Goal: Find specific page/section

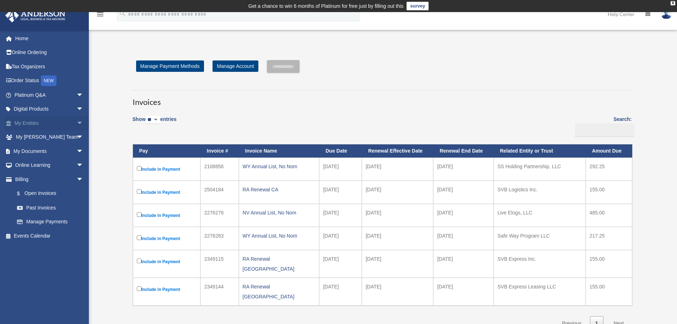
click at [76, 124] on span "arrow_drop_down" at bounding box center [83, 123] width 14 height 15
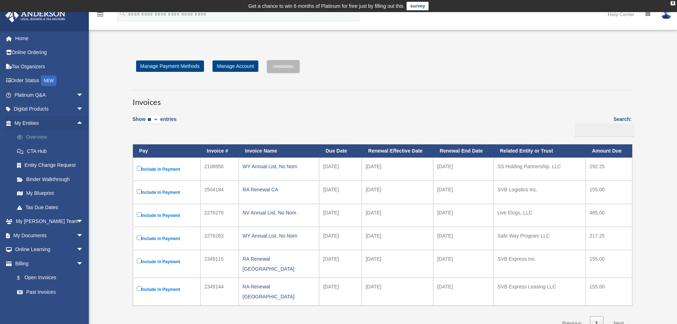
click at [47, 138] on link "Overview" at bounding box center [52, 137] width 84 height 14
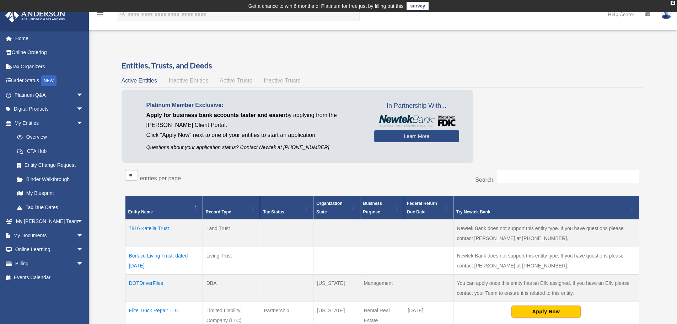
click at [547, 133] on div "Platinum Member Exclusive: Apply for business bank accounts faster and easier b…" at bounding box center [382, 128] width 521 height 76
click at [34, 129] on link "My Entities arrow_drop_down" at bounding box center [49, 123] width 89 height 14
click at [40, 191] on link "My Blueprint" at bounding box center [52, 193] width 84 height 14
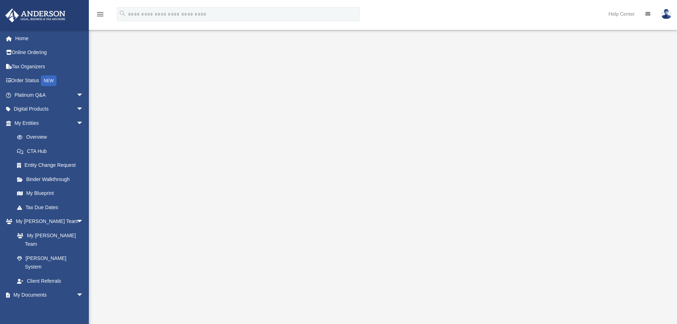
scroll to position [36, 0]
